Goal: Transaction & Acquisition: Book appointment/travel/reservation

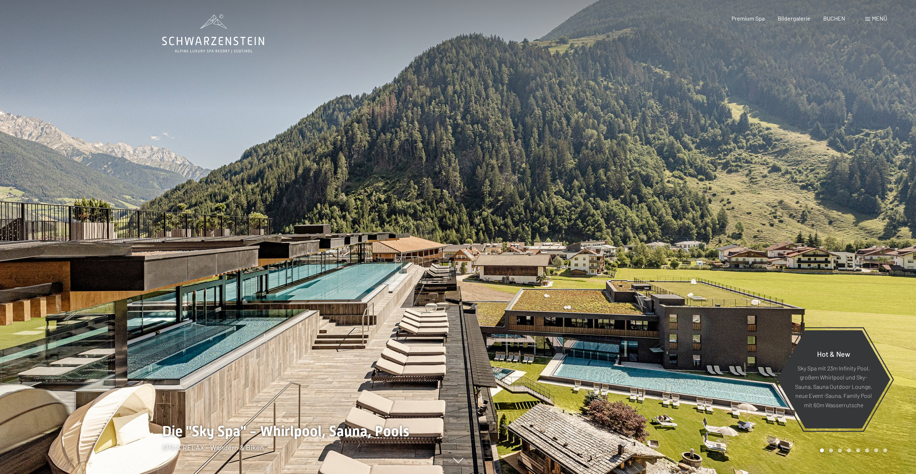
click at [870, 21] on div "Menü" at bounding box center [876, 18] width 22 height 8
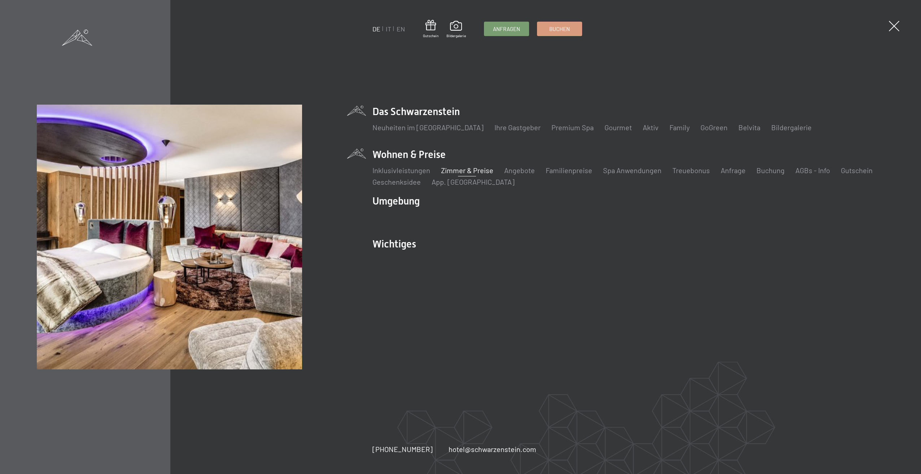
click at [463, 169] on link "Zimmer & Preise" at bounding box center [467, 170] width 52 height 9
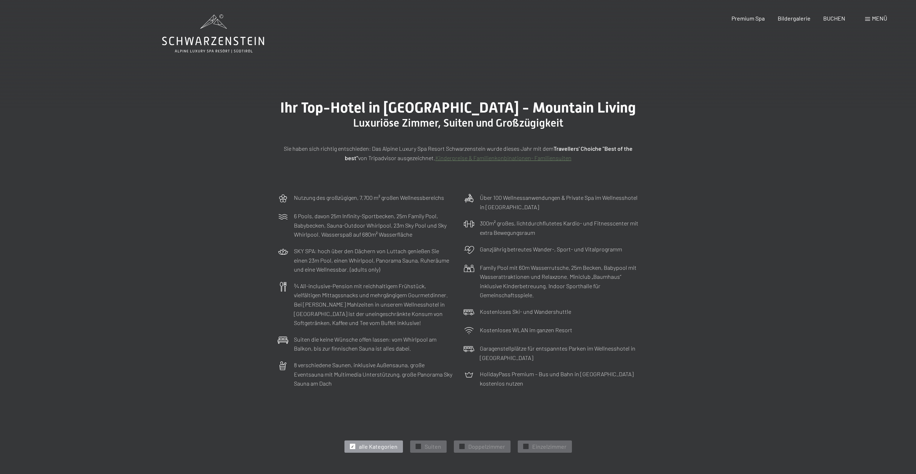
click at [869, 17] on div "Menü" at bounding box center [876, 18] width 22 height 8
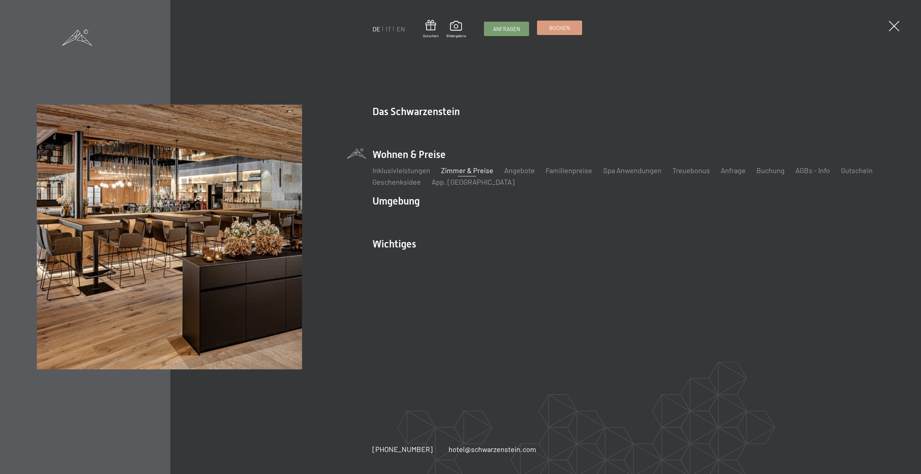
click at [557, 36] on div "Anfragen Buchen" at bounding box center [533, 29] width 98 height 14
click at [557, 32] on link "Buchen" at bounding box center [560, 28] width 44 height 14
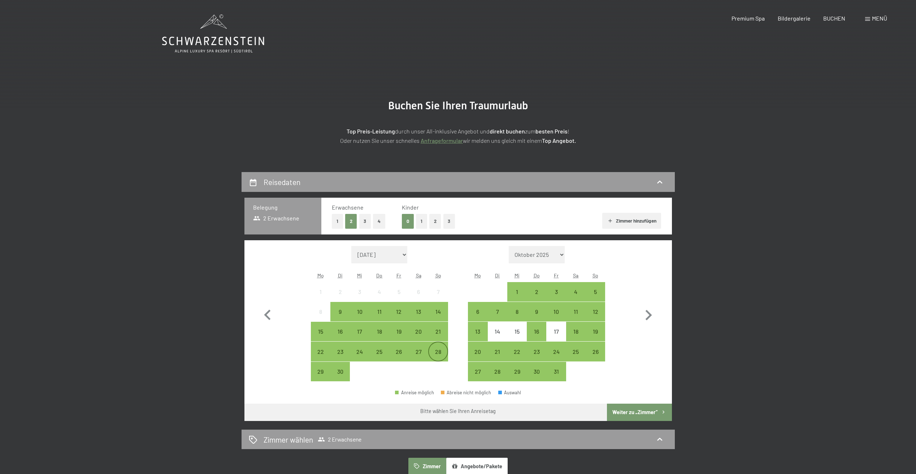
click at [435, 349] on div "28" at bounding box center [438, 358] width 18 height 18
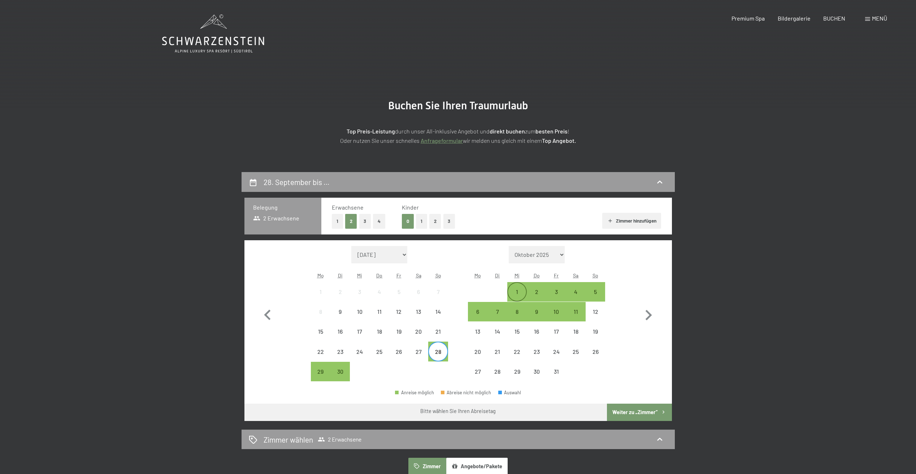
click at [517, 292] on div "1" at bounding box center [517, 298] width 18 height 18
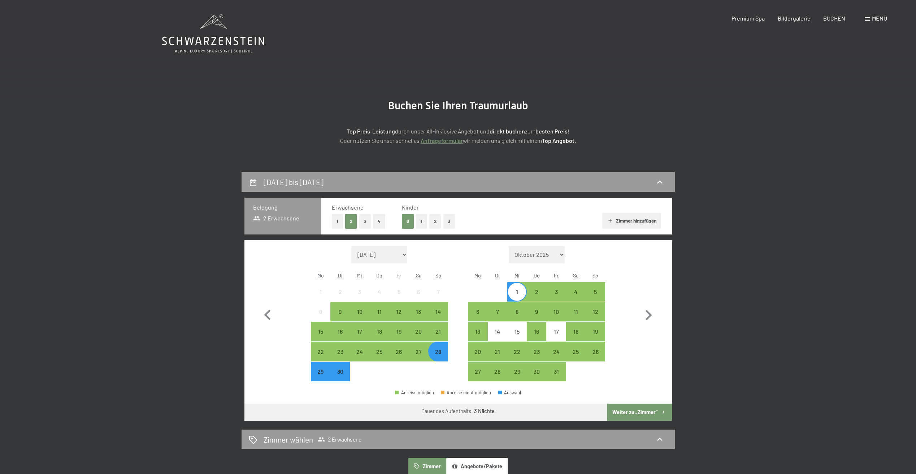
click at [618, 412] on button "Weiter zu „Zimmer“" at bounding box center [639, 412] width 65 height 17
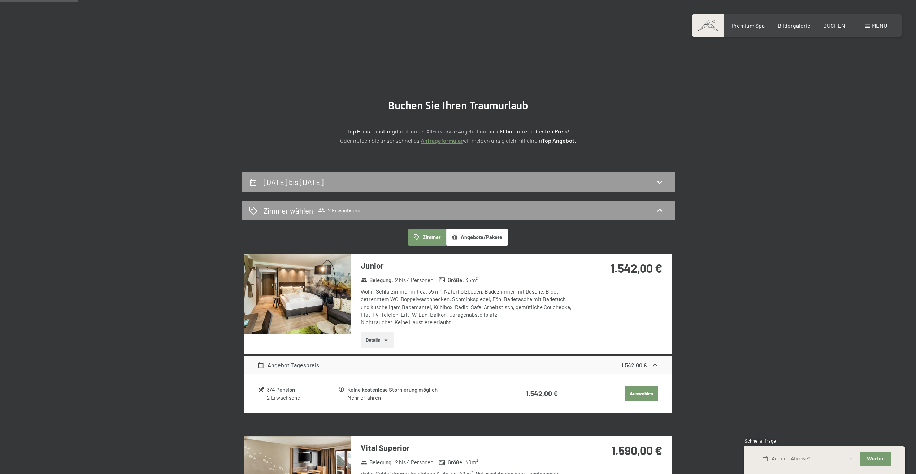
scroll to position [172, 0]
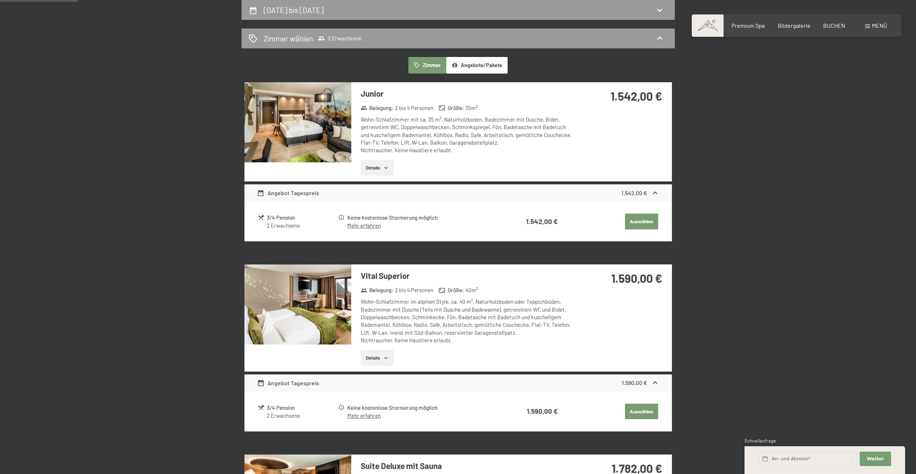
click at [375, 227] on link "Mehr erfahren" at bounding box center [364, 225] width 34 height 6
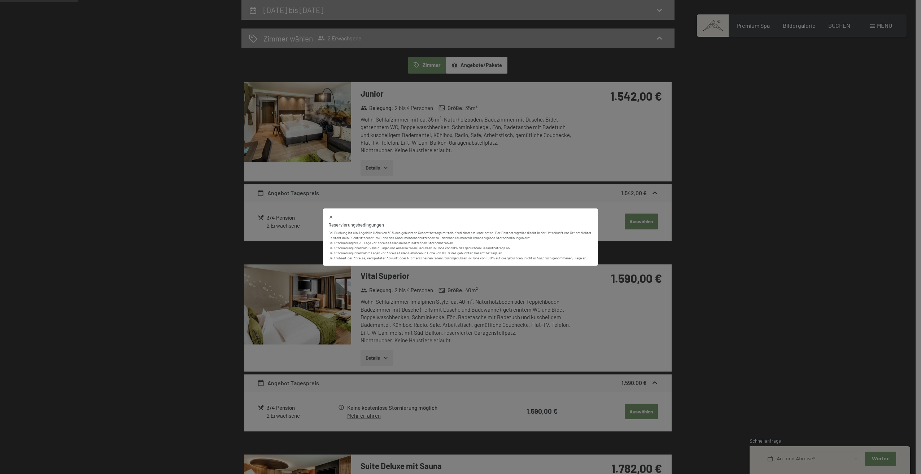
click at [330, 218] on icon at bounding box center [331, 217] width 5 height 5
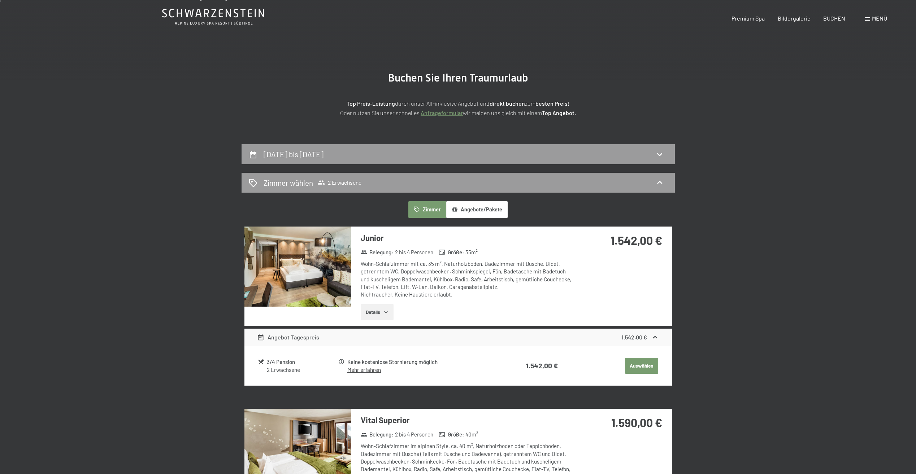
scroll to position [0, 0]
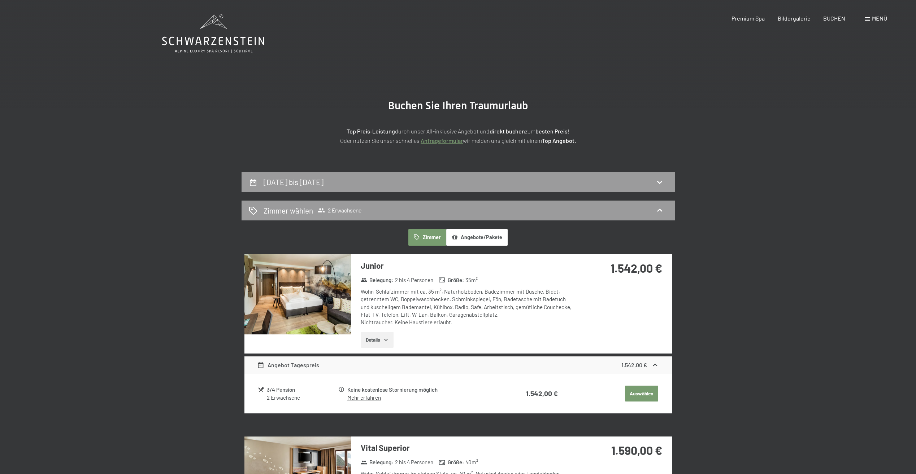
click at [470, 234] on button "Angebote/Pakete" at bounding box center [476, 237] width 61 height 17
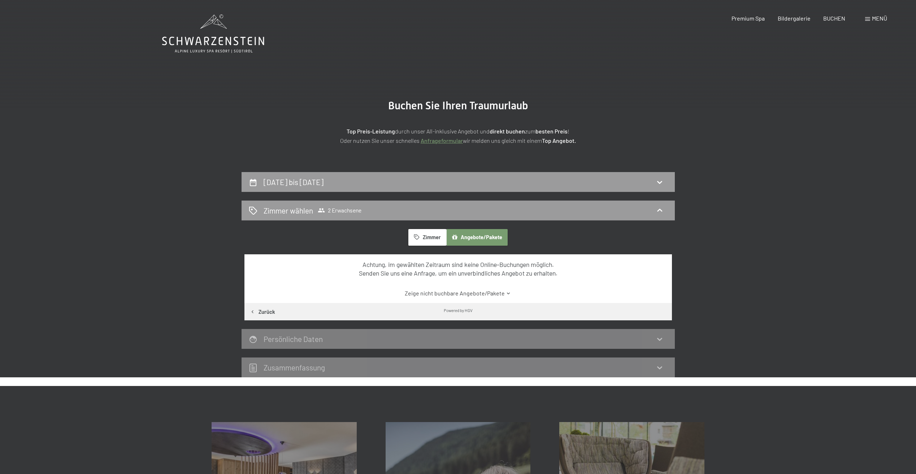
click at [873, 19] on span "Menü" at bounding box center [879, 18] width 15 height 7
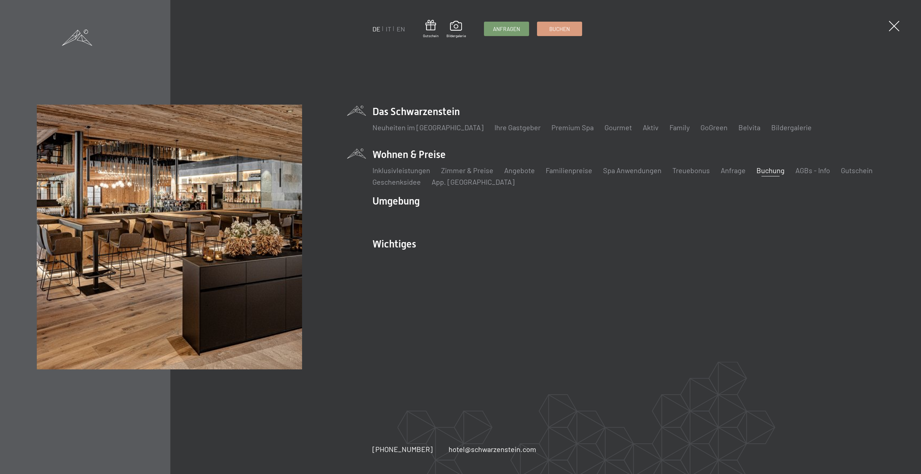
click at [404, 105] on li "Das Schwarzenstein Neuheiten im Schwarzenstein Ihre Gastgeber Premium Spa Gourm…" at bounding box center [629, 123] width 512 height 36
click at [895, 26] on span at bounding box center [894, 26] width 15 height 15
